Goal: Task Accomplishment & Management: Manage account settings

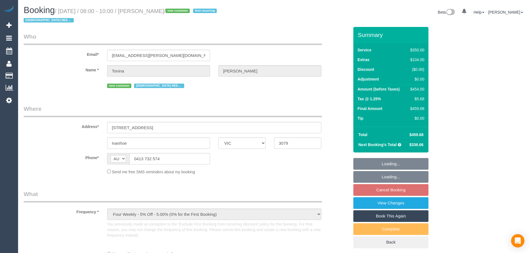
select select "VIC"
select select "string:stripe-pm_1SBUd02GScqysDRVaeRUuTwD"
select select "2"
select select "150"
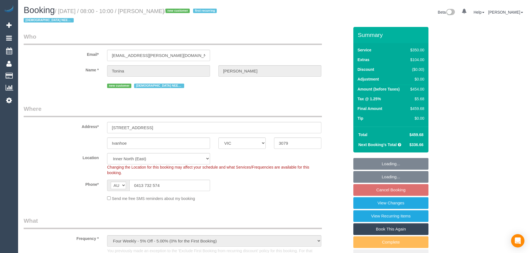
select select "number:27"
select select "number:14"
select select "number:18"
select select "number:23"
select select "number:35"
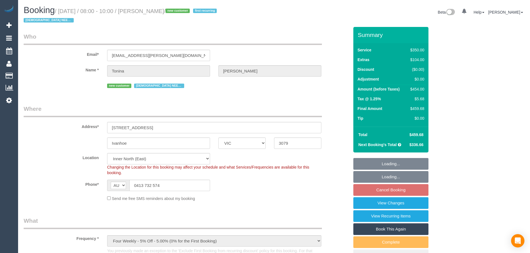
select select "number:12"
select select "object:937"
select select "spot2"
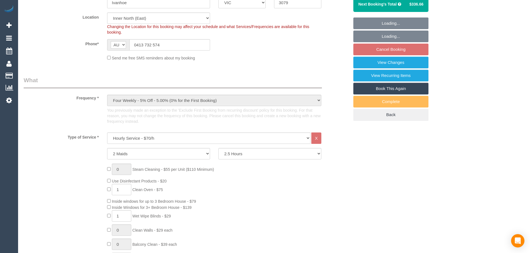
scroll to position [167, 0]
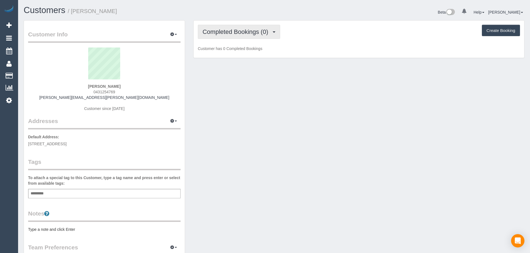
click at [250, 35] on span "Completed Bookings (0)" at bounding box center [237, 31] width 68 height 7
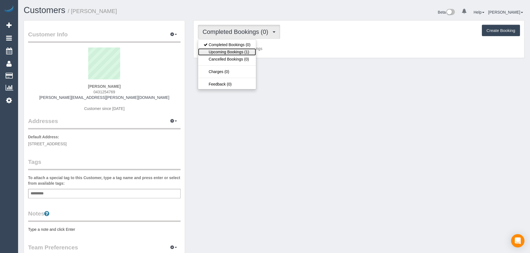
click at [242, 51] on link "Upcoming Bookings (1)" at bounding box center [227, 51] width 58 height 7
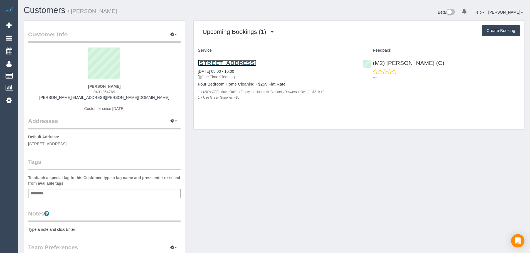
click at [248, 60] on link "65 Power St, Williamstown, VIC 3016" at bounding box center [227, 63] width 59 height 6
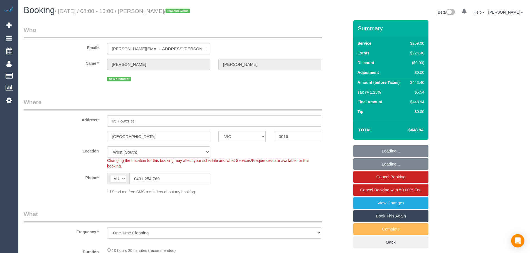
select select "VIC"
select select "object:608"
select select "string:stripe-pm_1S9FP02GScqysDRVfrcrQzOO"
select select "number:28"
select select "number:16"
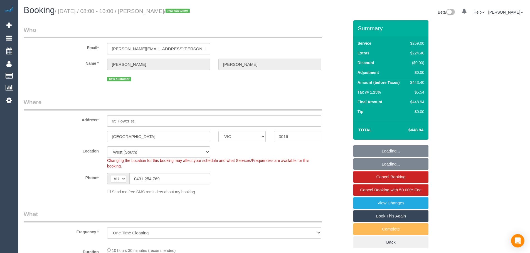
select select "number:18"
select select "number:22"
select select "number:11"
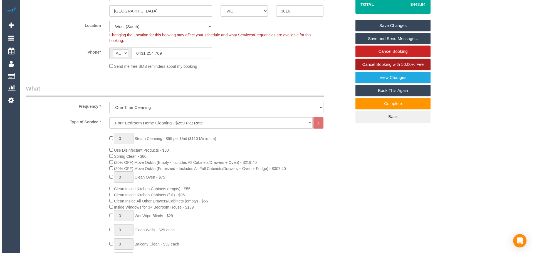
scroll to position [56, 0]
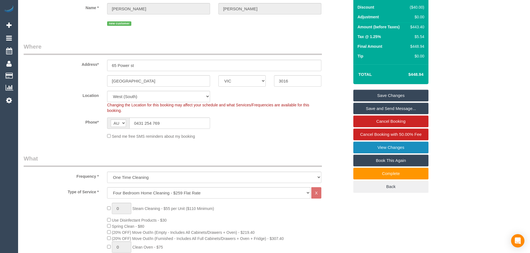
click at [401, 147] on link "View Changes" at bounding box center [390, 148] width 75 height 12
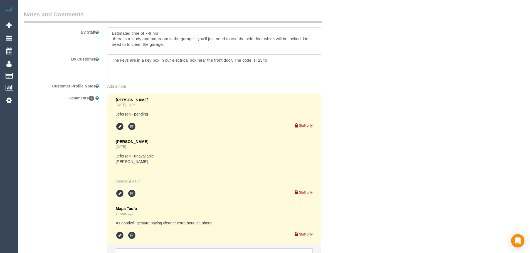
scroll to position [863, 0]
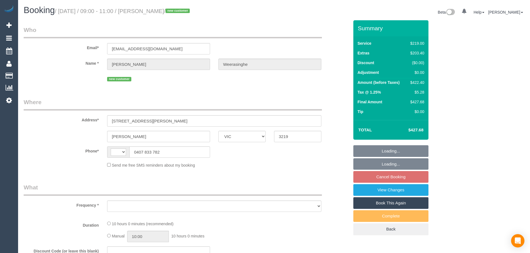
select select "VIC"
select select "object:284"
select select "string:stripe-pm_1SCY9T2GScqysDRVxS3wDaDA"
select select "number:30"
select select "number:15"
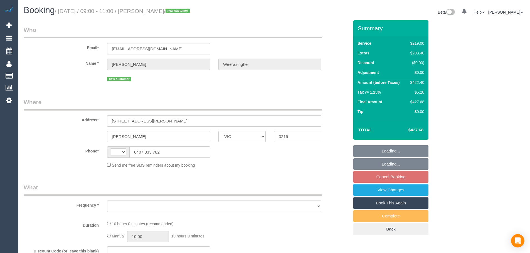
select select "number:19"
select select "number:24"
select select "number:26"
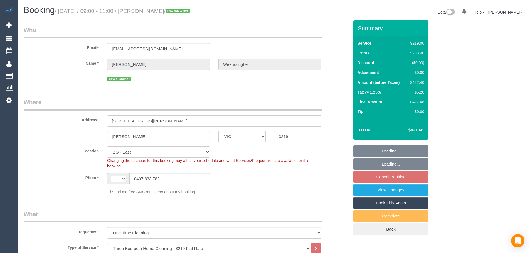
select select "object:780"
select select "string:AU"
select select "spot3"
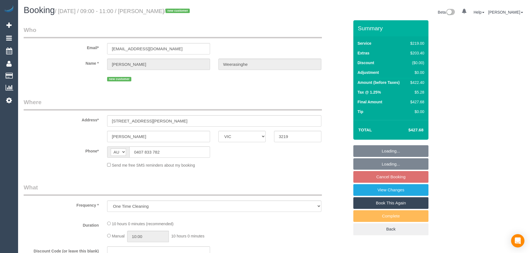
select select "VIC"
select select "string:stripe-pm_1SCY9T2GScqysDRVxS3wDaDA"
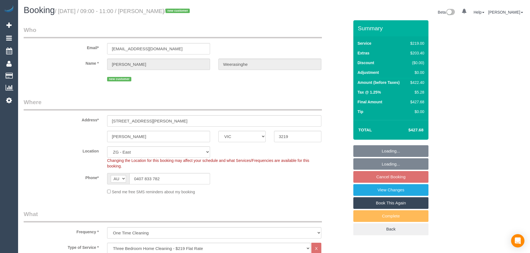
select select "object:634"
select select "spot3"
select select "number:30"
select select "number:15"
select select "number:19"
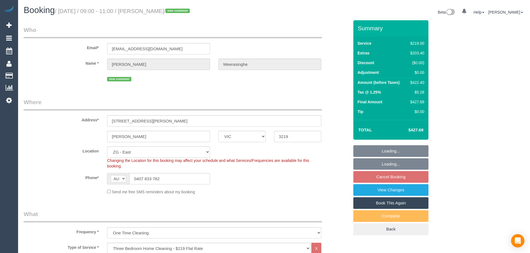
select select "number:24"
select select "number:26"
